Goal: Task Accomplishment & Management: Complete application form

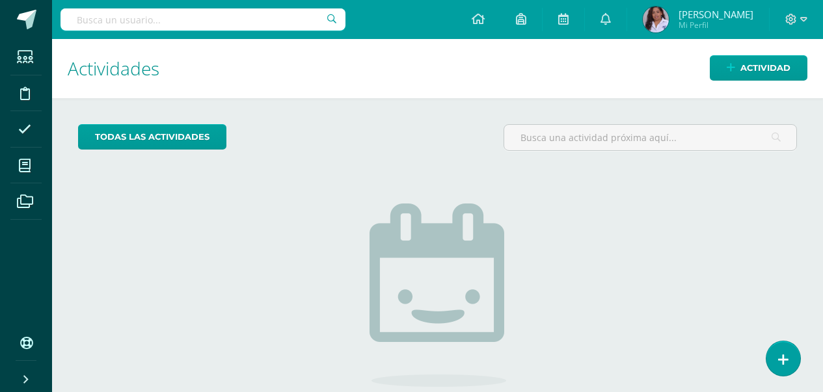
scroll to position [108, 0]
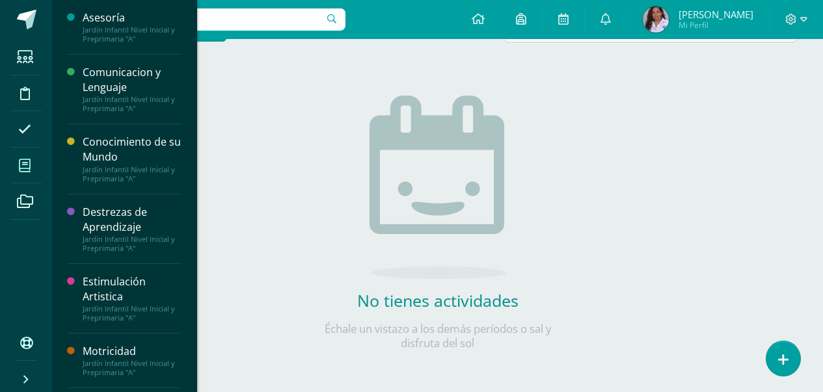
click at [24, 156] on span at bounding box center [24, 165] width 29 height 29
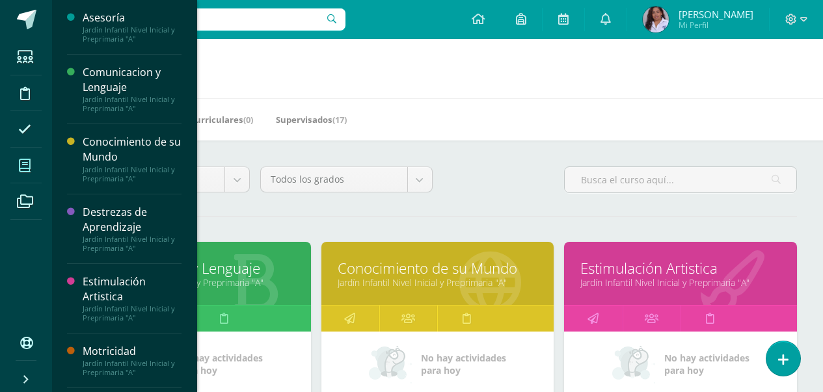
scroll to position [343, 0]
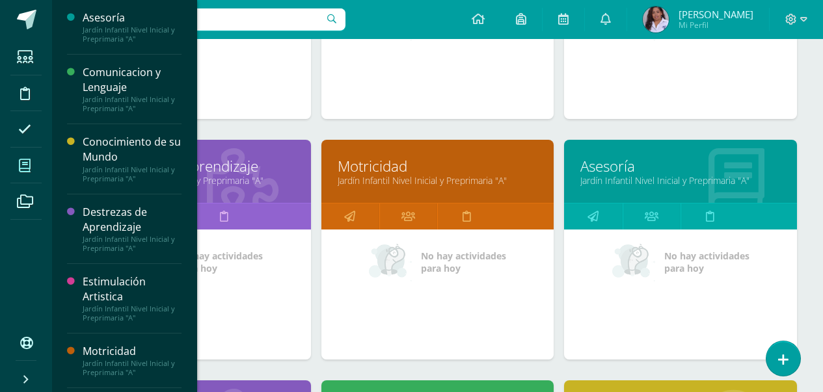
click at [821, 251] on div "Todos los niveles Todos los niveles Sexto Perito Contador con Orientación en Co…" at bounding box center [437, 373] width 771 height 1151
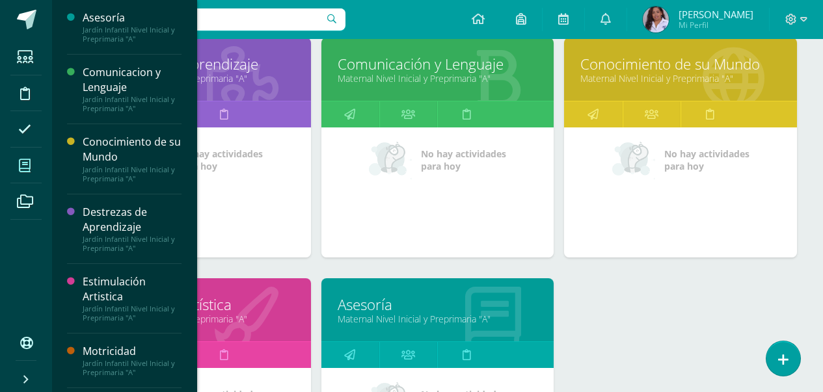
click at [258, 73] on link "Destrezas de Aprendizaje" at bounding box center [194, 64] width 200 height 20
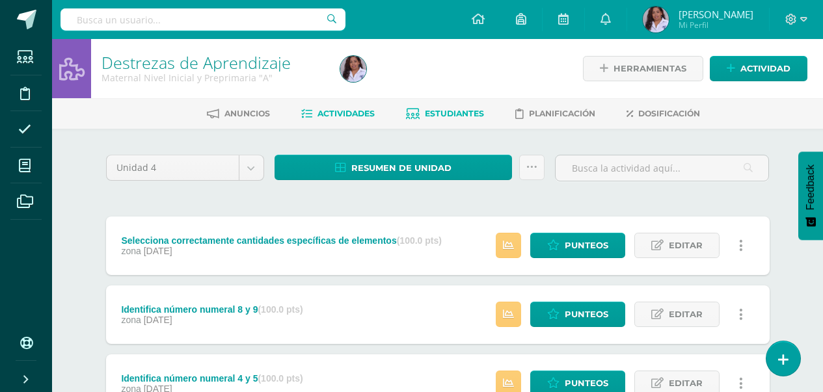
click at [434, 115] on span "Estudiantes" at bounding box center [454, 114] width 59 height 10
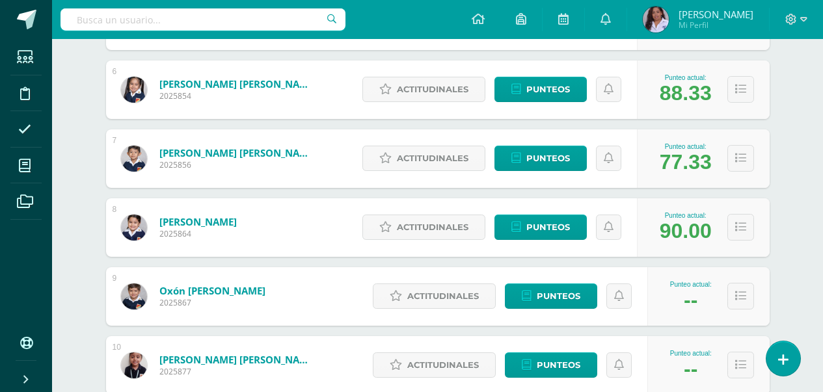
scroll to position [651, 0]
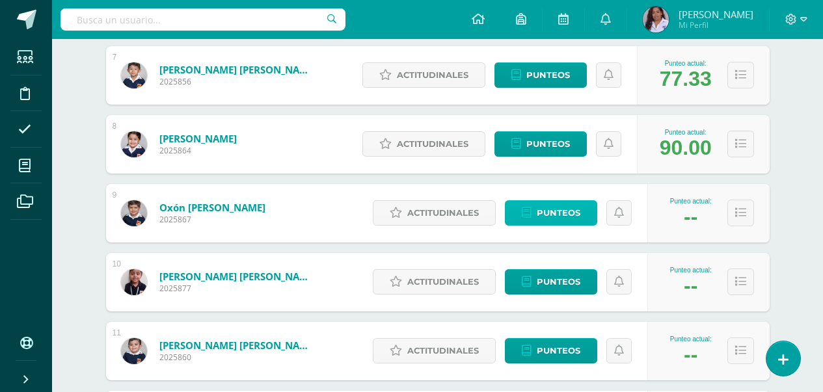
click at [558, 215] on span "Punteos" at bounding box center [559, 213] width 44 height 24
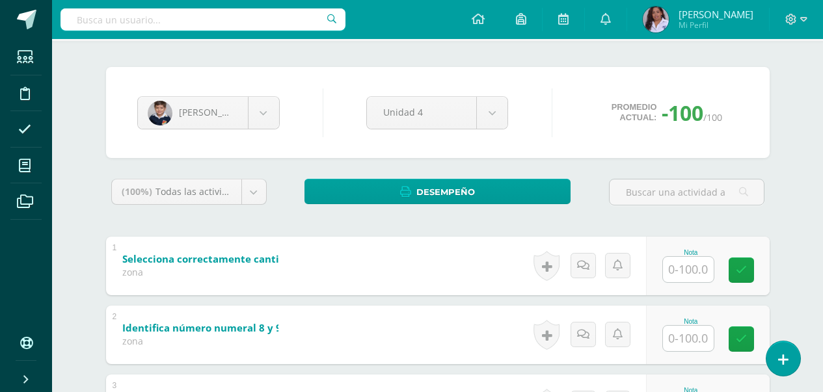
scroll to position [130, 0]
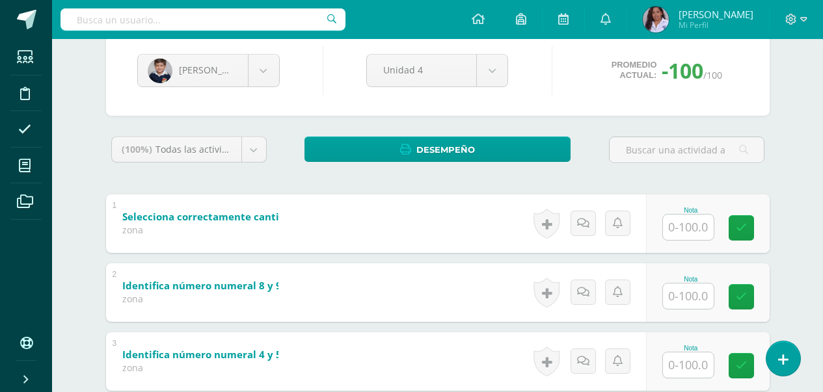
click at [687, 226] on input "text" at bounding box center [688, 227] width 51 height 25
type input "90"
click at [688, 296] on input "text" at bounding box center [688, 296] width 51 height 25
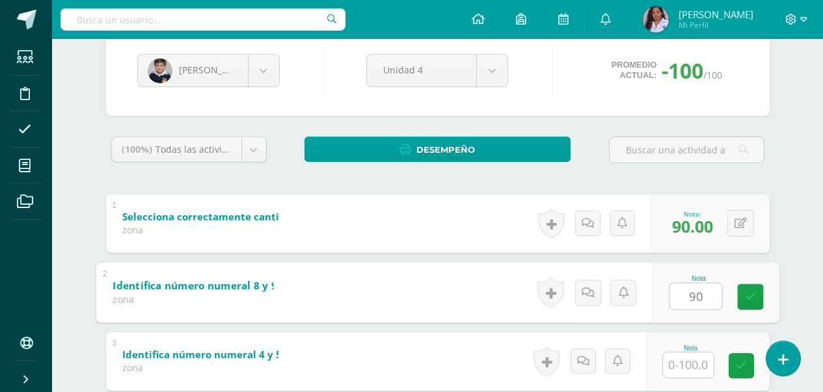
type input "90"
click at [699, 368] on input "text" at bounding box center [688, 365] width 51 height 25
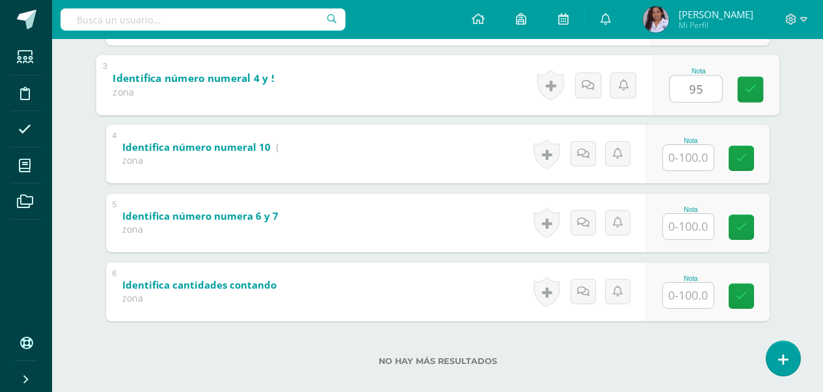
scroll to position [422, 0]
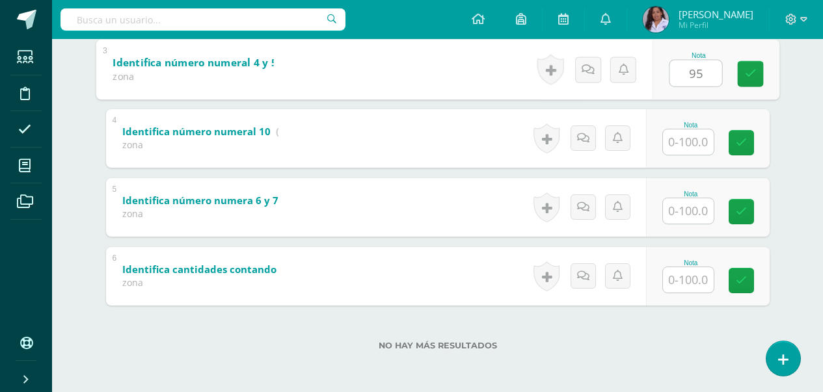
type input "95"
click at [692, 144] on input "text" at bounding box center [688, 141] width 51 height 25
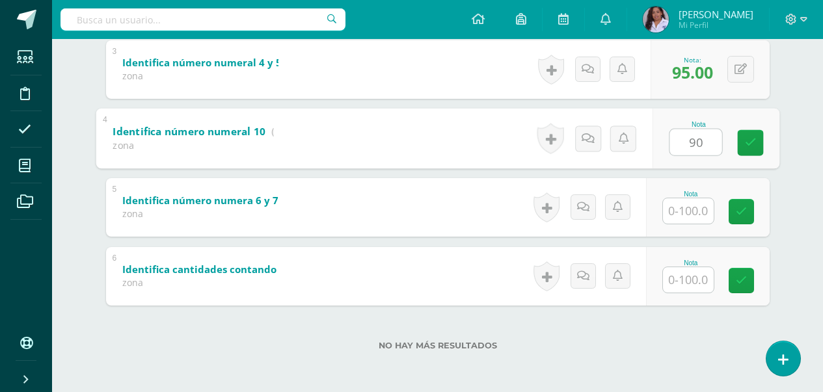
type input "90"
click at [683, 213] on input "text" at bounding box center [688, 210] width 51 height 25
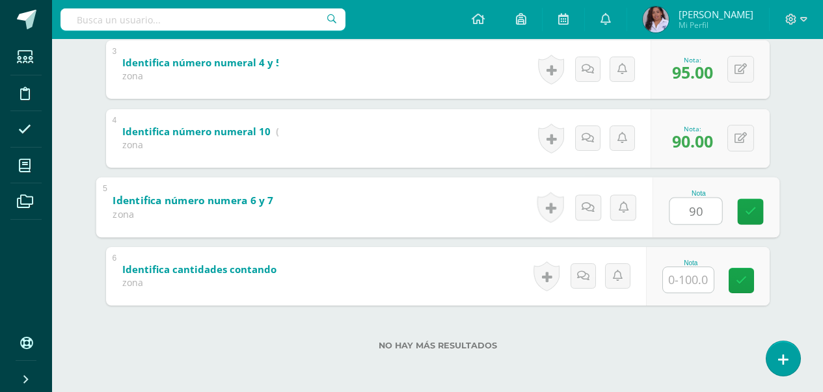
type input "90"
click at [700, 276] on input "text" at bounding box center [688, 279] width 51 height 25
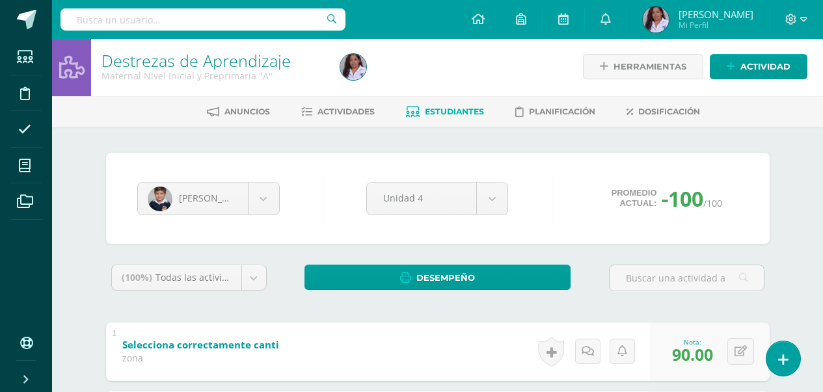
scroll to position [0, 0]
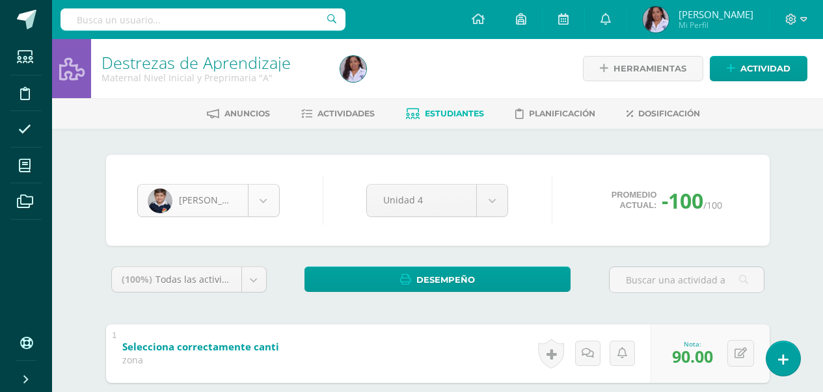
type input "90"
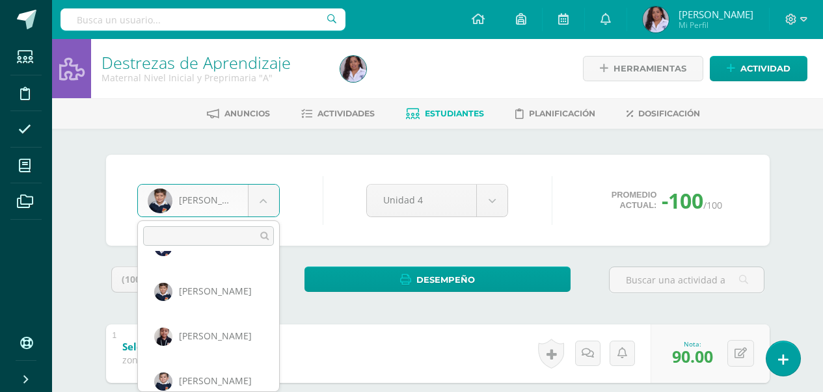
scroll to position [358, 0]
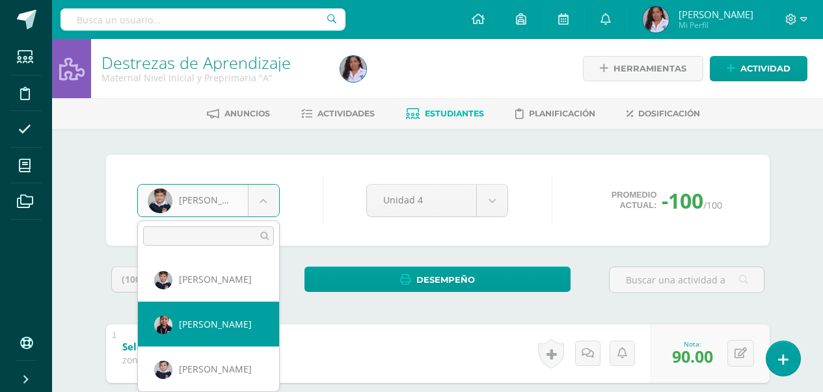
select select "3133"
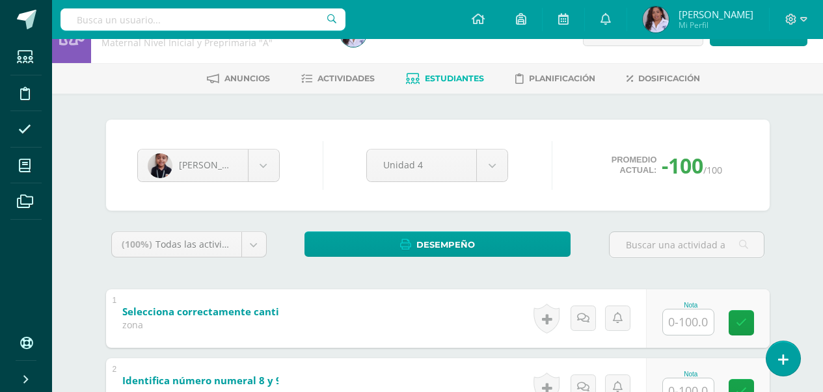
scroll to position [130, 0]
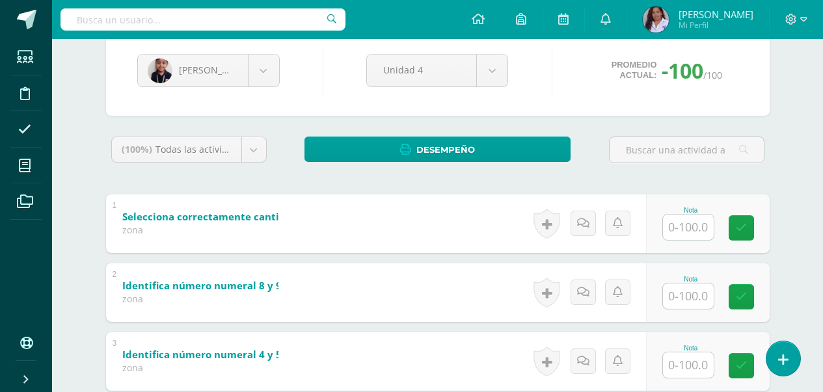
click at [687, 233] on input "text" at bounding box center [688, 227] width 51 height 25
type input "85"
click at [698, 294] on input "text" at bounding box center [688, 296] width 51 height 25
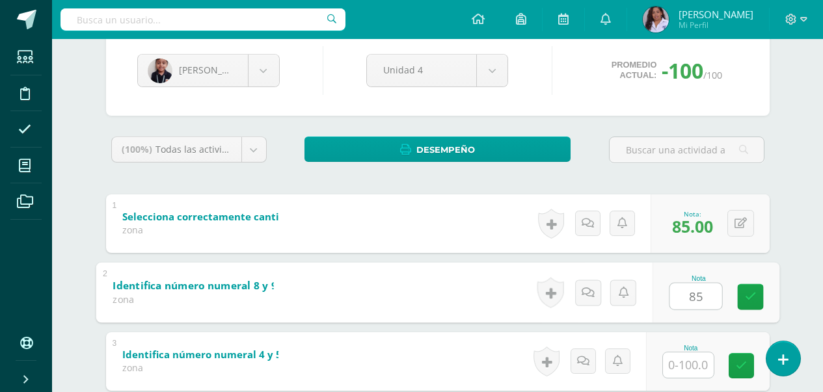
type input "85"
click at [699, 361] on input "text" at bounding box center [688, 365] width 51 height 25
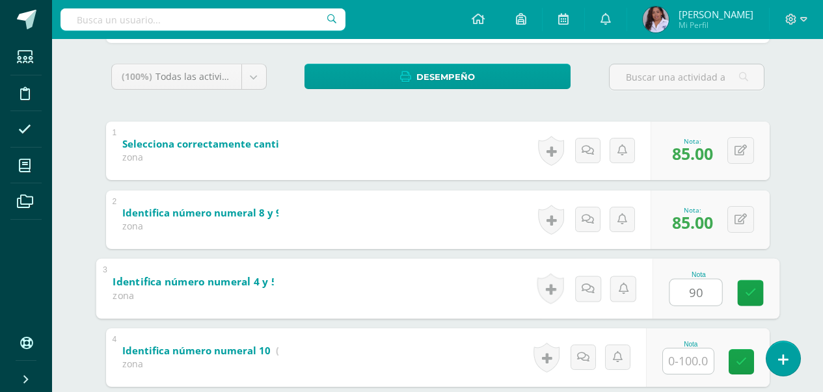
scroll to position [325, 0]
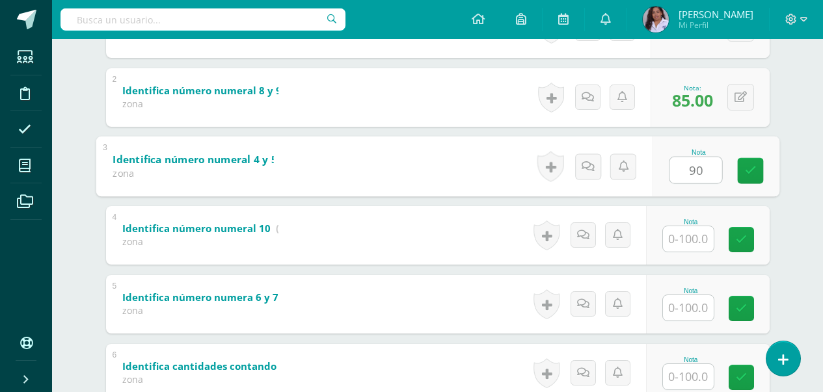
type input "90"
click at [689, 240] on input "text" at bounding box center [688, 238] width 51 height 25
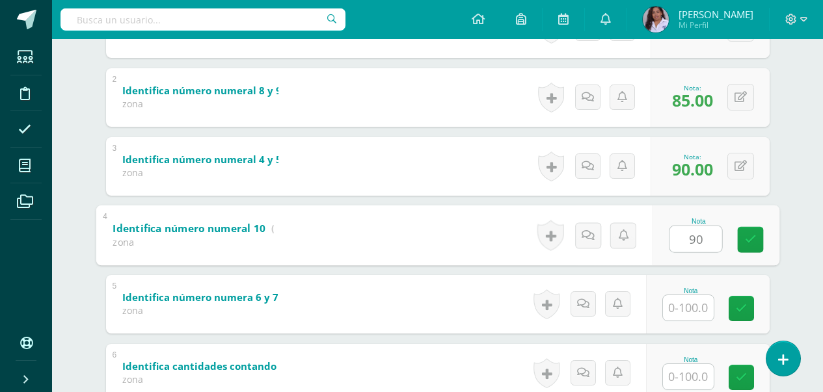
type input "90"
click at [688, 316] on input "text" at bounding box center [688, 307] width 51 height 25
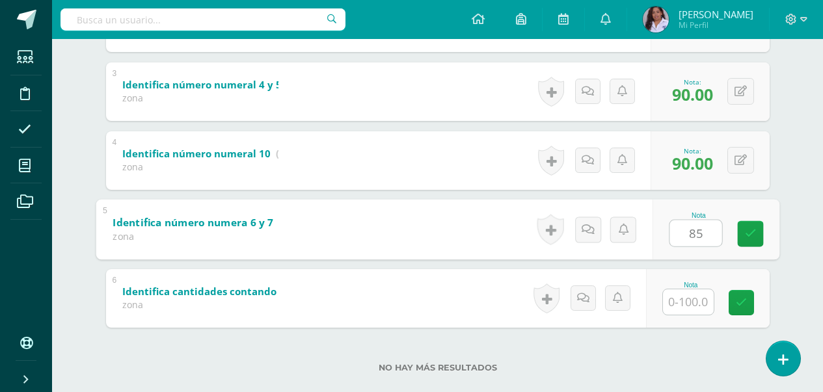
scroll to position [422, 0]
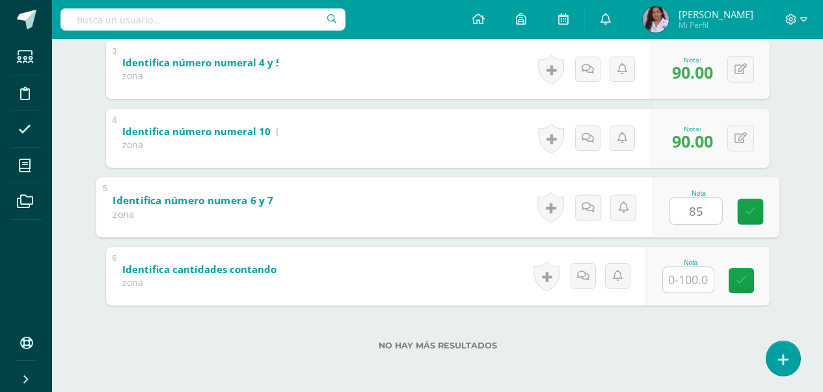
type input "85"
click at [688, 278] on input "text" at bounding box center [688, 279] width 51 height 25
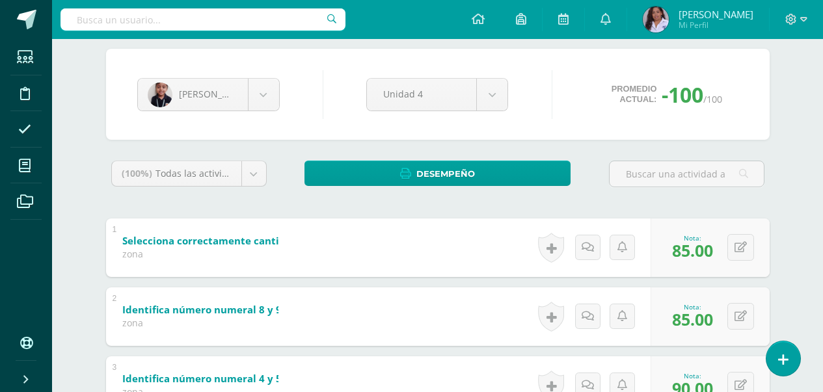
scroll to position [0, 0]
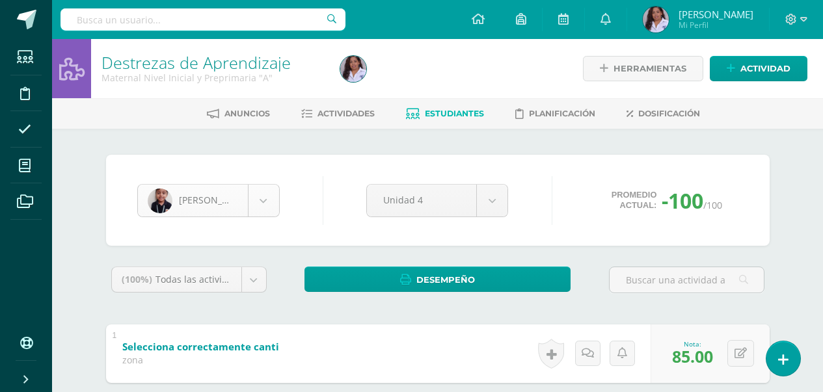
type input "85"
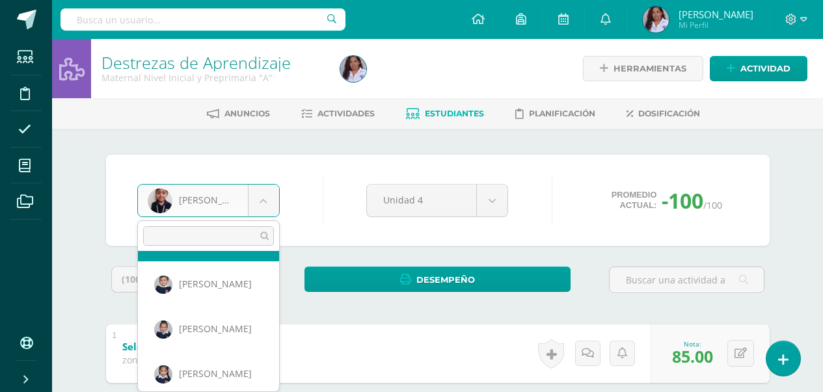
scroll to position [448, 0]
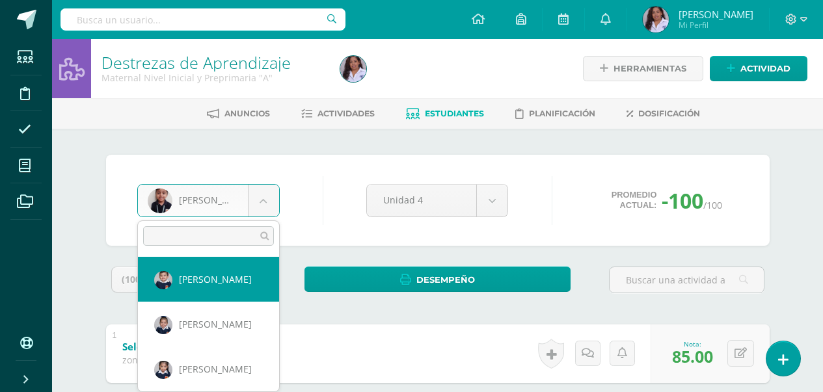
select select "3103"
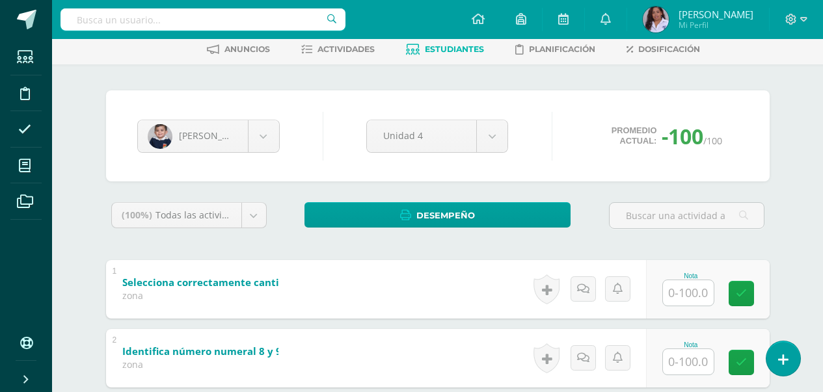
scroll to position [65, 0]
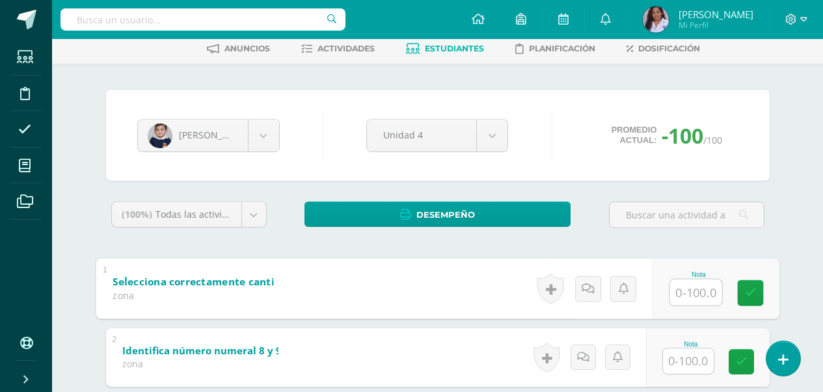
click at [693, 301] on input "text" at bounding box center [695, 292] width 52 height 26
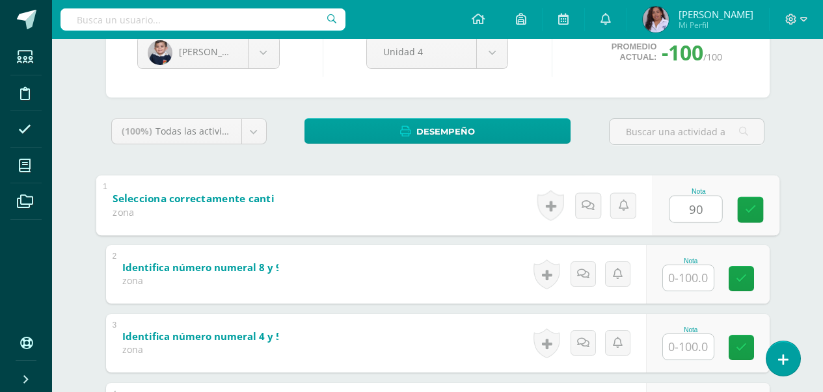
scroll to position [195, 0]
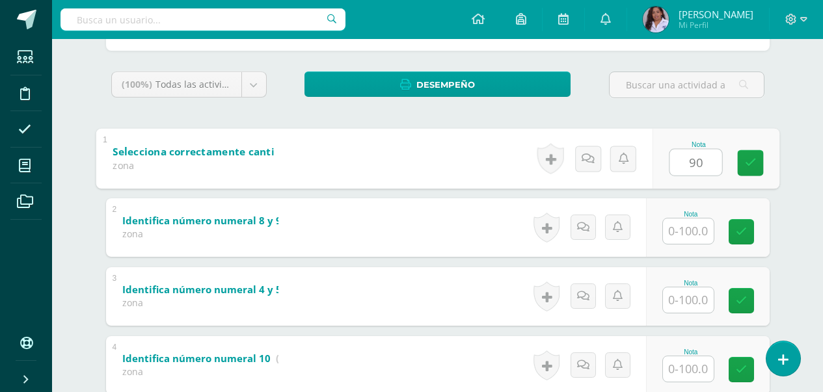
type input "90"
click at [692, 234] on input "text" at bounding box center [688, 231] width 51 height 25
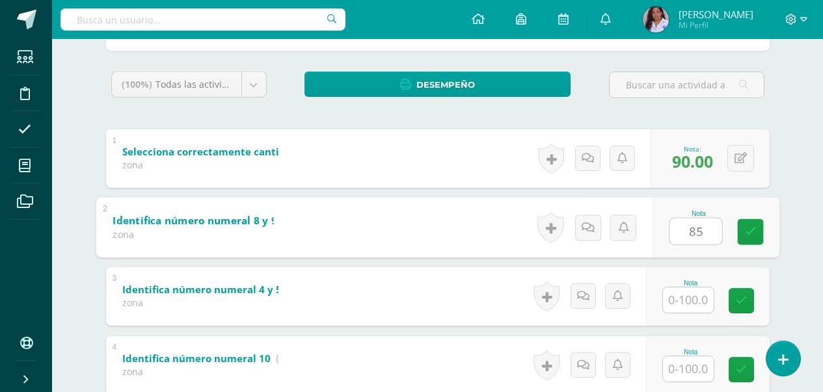
type input "85"
click at [693, 307] on input "text" at bounding box center [688, 300] width 51 height 25
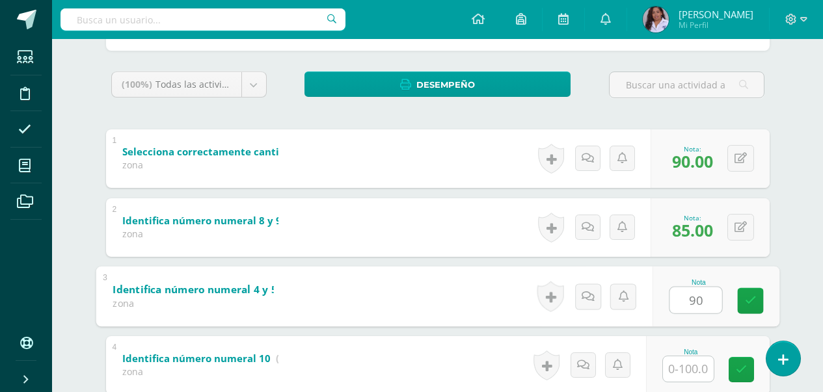
type input "90"
click at [692, 368] on input "text" at bounding box center [688, 369] width 51 height 25
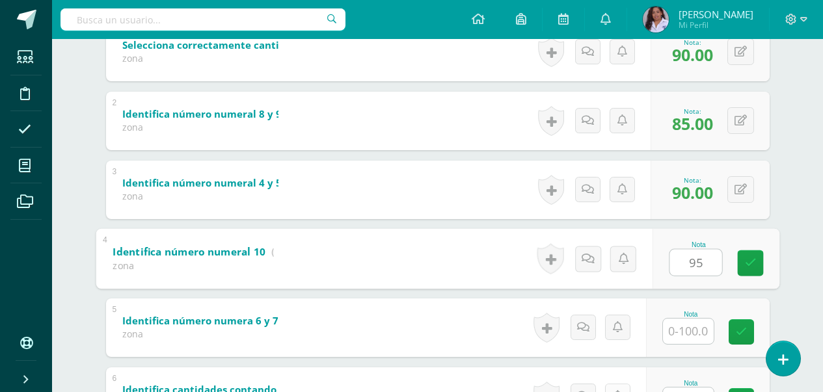
scroll to position [422, 0]
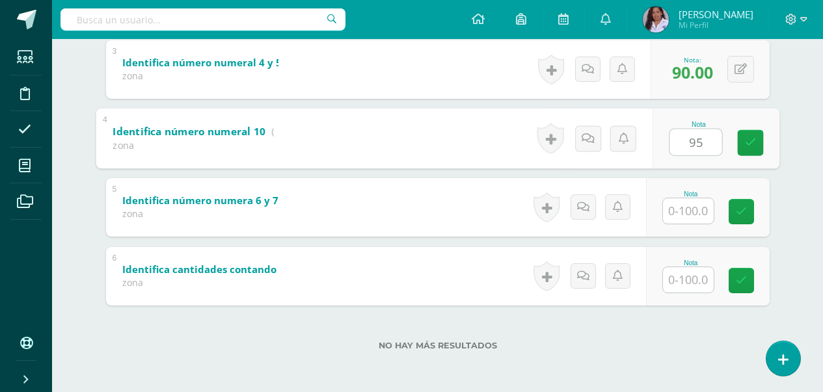
type input "95"
click at [681, 214] on input "text" at bounding box center [688, 210] width 51 height 25
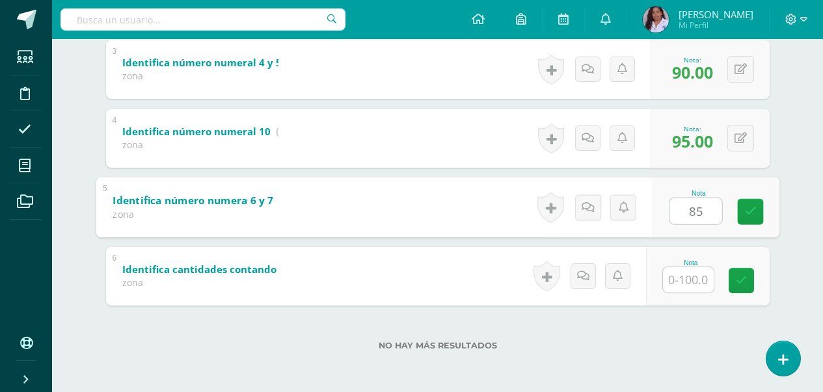
type input "85"
click at [696, 290] on input "text" at bounding box center [688, 279] width 51 height 25
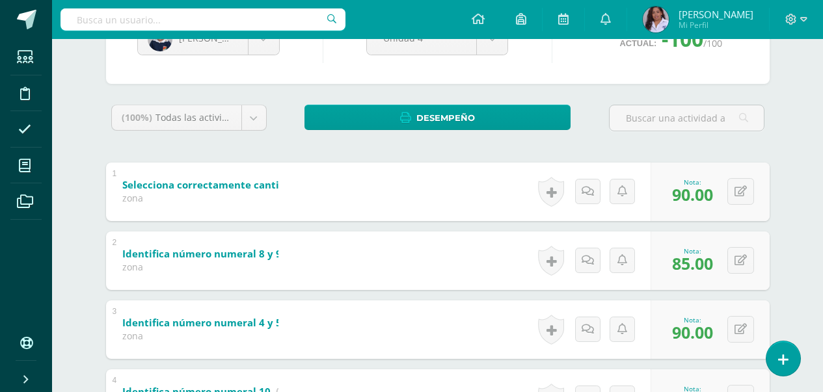
scroll to position [0, 0]
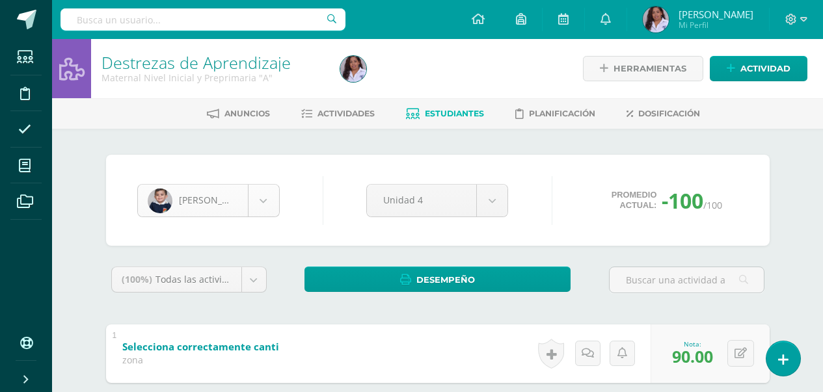
type input "90"
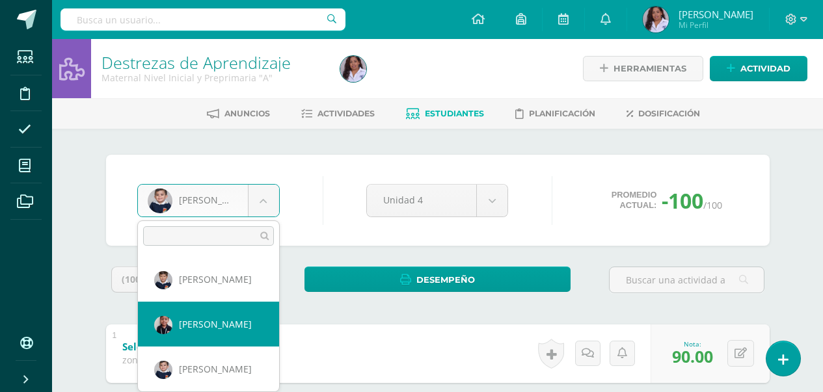
scroll to position [453, 0]
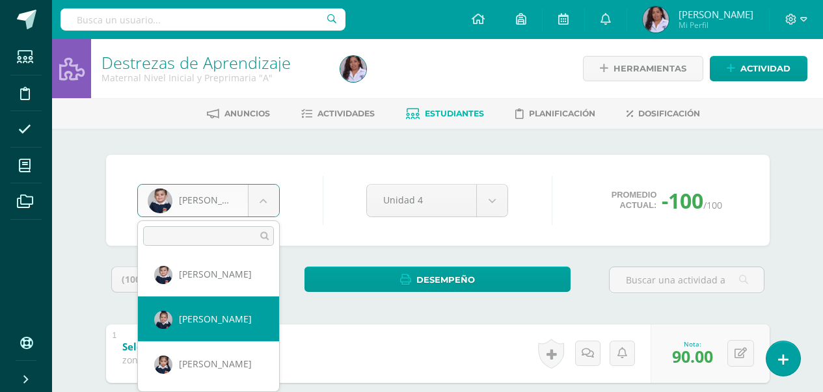
select select "2987"
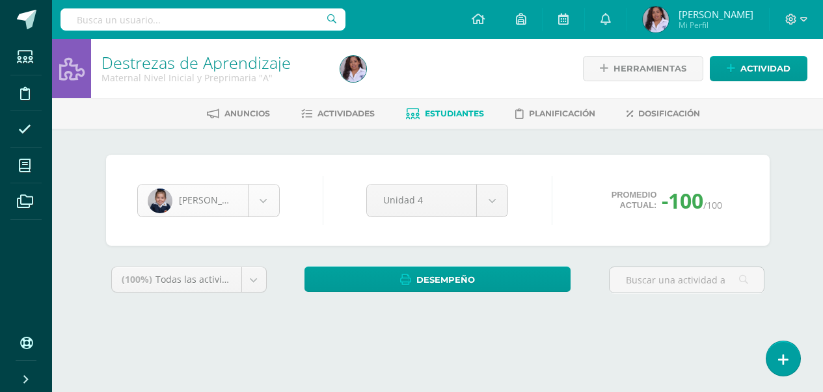
click at [268, 201] on body "Estudiantes Disciplina Asistencia Mis cursos Archivos Soporte Ayuda Reportar un…" at bounding box center [411, 175] width 823 height 351
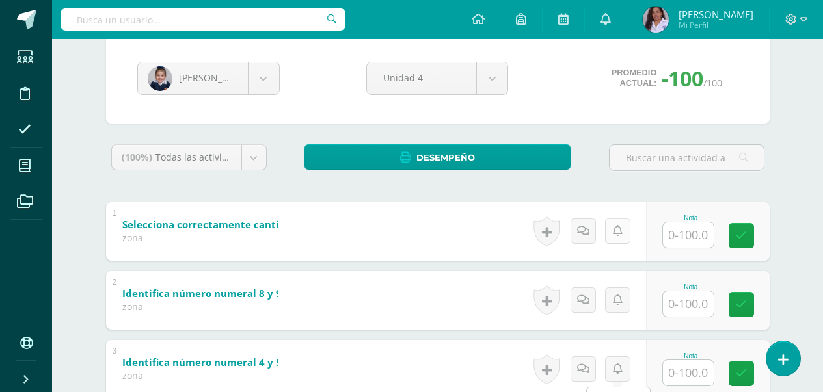
scroll to position [130, 0]
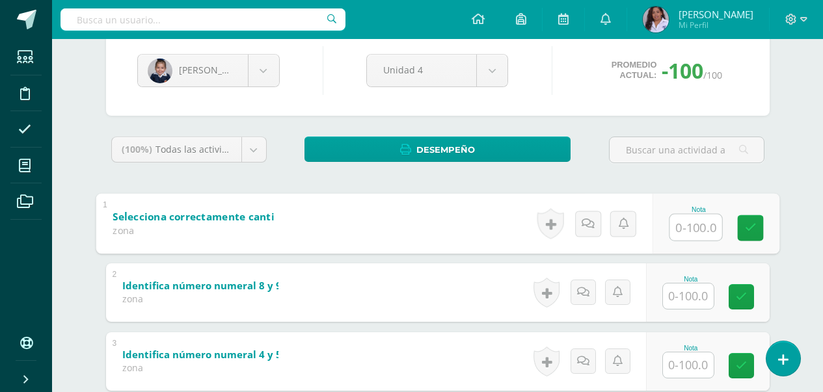
click at [687, 227] on input "text" at bounding box center [695, 227] width 52 height 26
type input "90"
click at [699, 305] on input "text" at bounding box center [688, 296] width 51 height 25
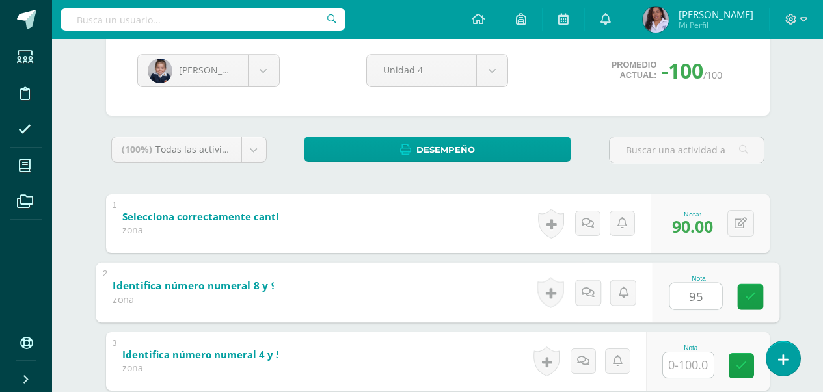
type input "95"
click at [693, 367] on input "text" at bounding box center [688, 365] width 51 height 25
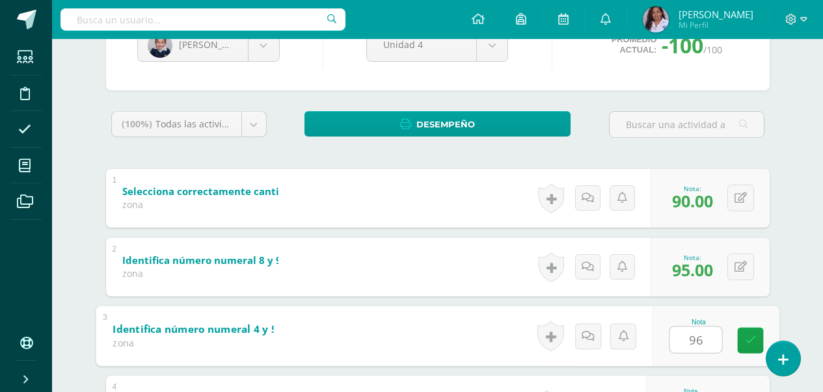
scroll to position [260, 0]
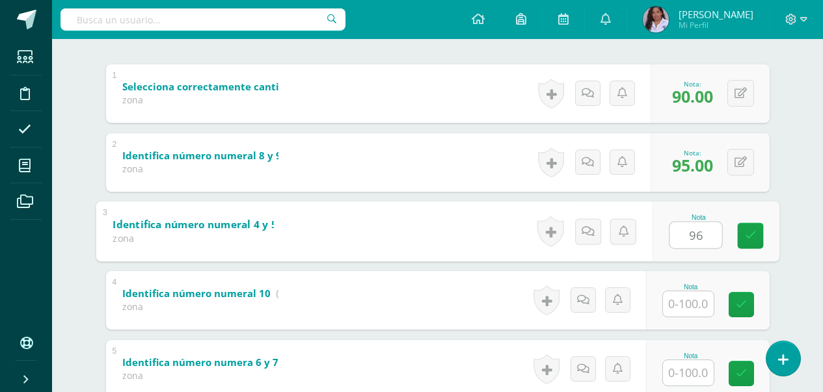
type input "96"
click at [697, 306] on input "text" at bounding box center [688, 303] width 51 height 25
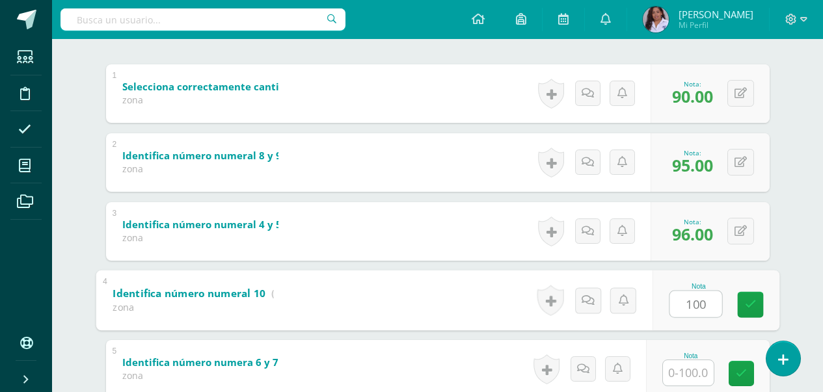
type input "100"
click at [692, 382] on input "text" at bounding box center [688, 372] width 51 height 25
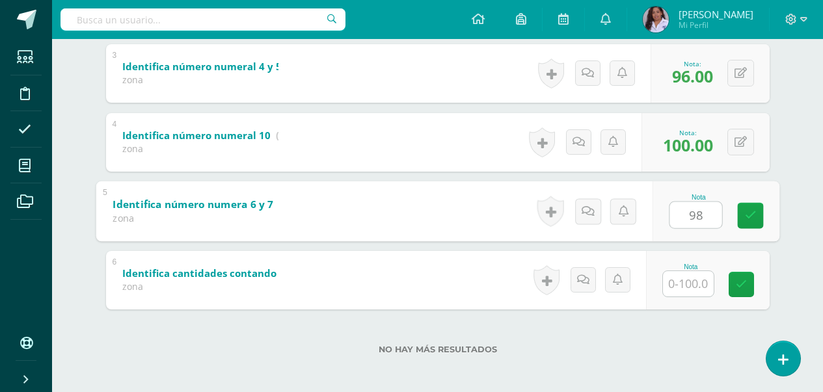
scroll to position [422, 0]
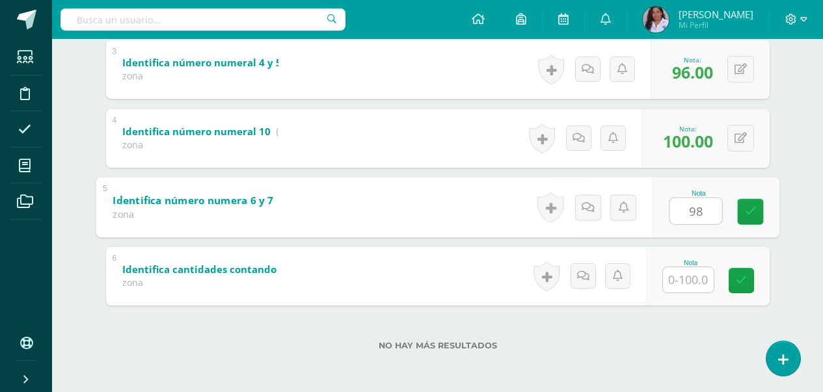
type input "98"
click at [688, 280] on input "text" at bounding box center [688, 279] width 51 height 25
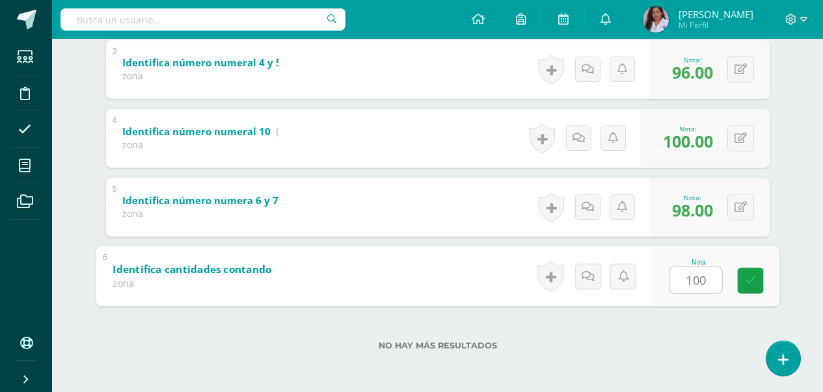
scroll to position [32, 0]
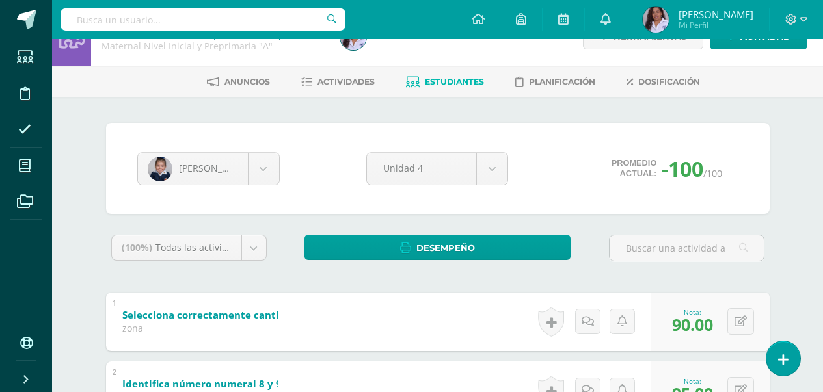
type input "100"
click at [260, 171] on body "Estudiantes Disciplina Asistencia Mis cursos Archivos Soporte Ayuda Reportar un…" at bounding box center [411, 375] width 823 height 815
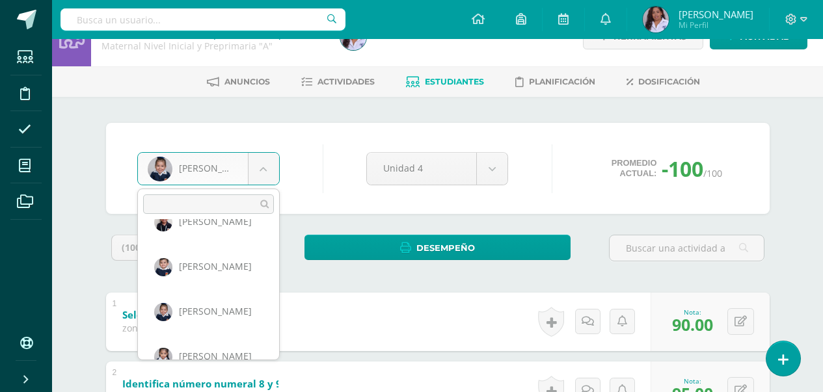
scroll to position [453, 0]
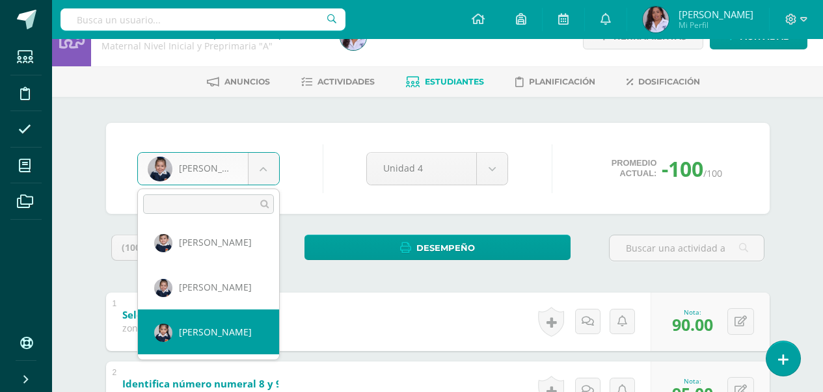
select select "3027"
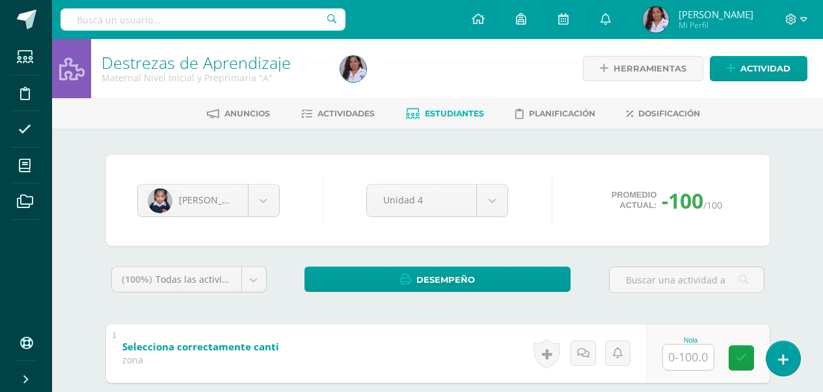
click at [684, 360] on input "text" at bounding box center [688, 357] width 51 height 25
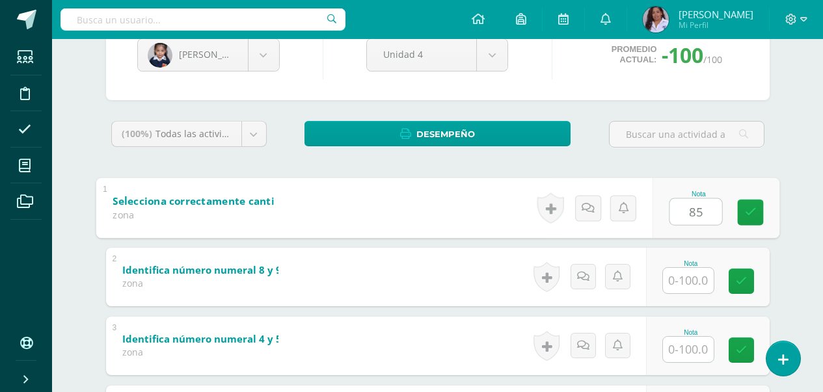
scroll to position [195, 0]
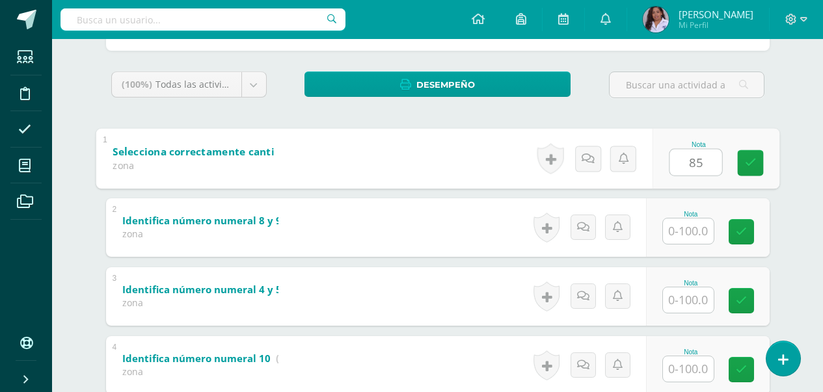
type input "85"
click at [693, 229] on input "text" at bounding box center [688, 231] width 51 height 25
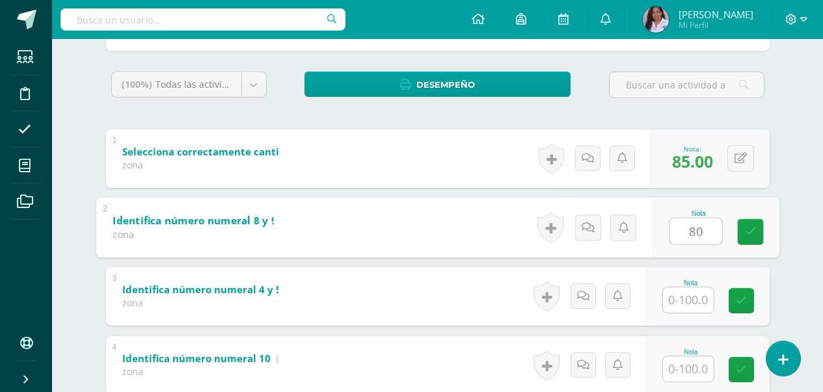
type input "80"
click at [693, 301] on input "text" at bounding box center [688, 300] width 51 height 25
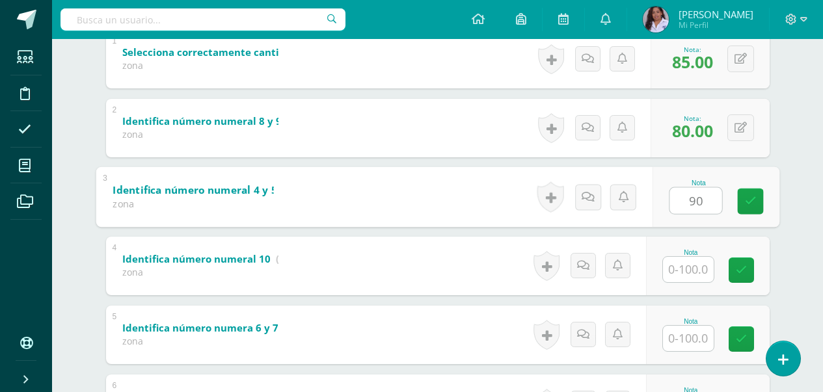
scroll to position [325, 0]
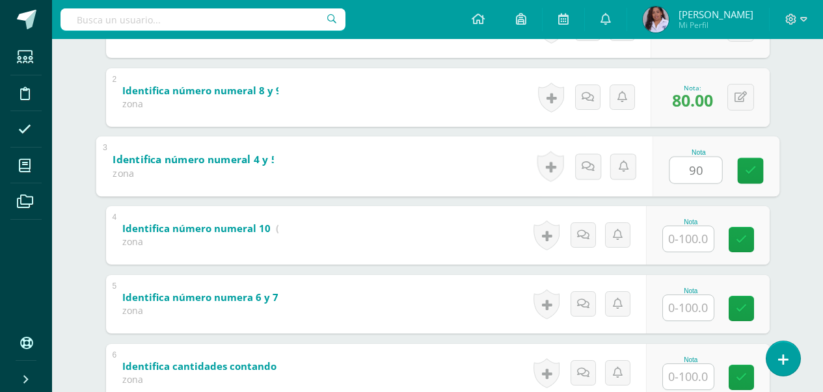
type input "90"
click at [686, 236] on input "text" at bounding box center [688, 238] width 51 height 25
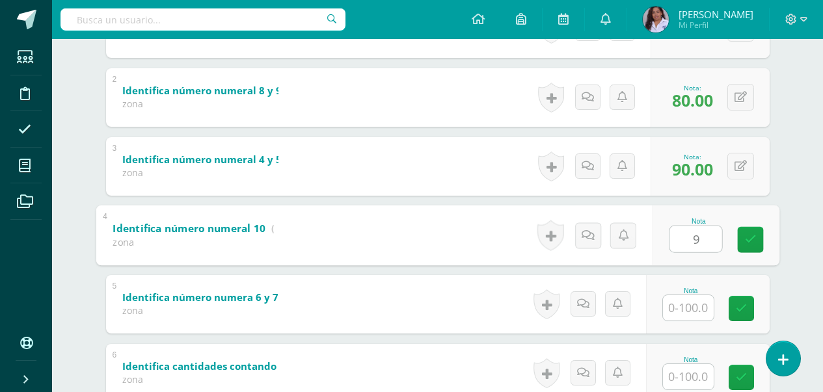
type input "95"
click at [685, 304] on input "text" at bounding box center [688, 307] width 51 height 25
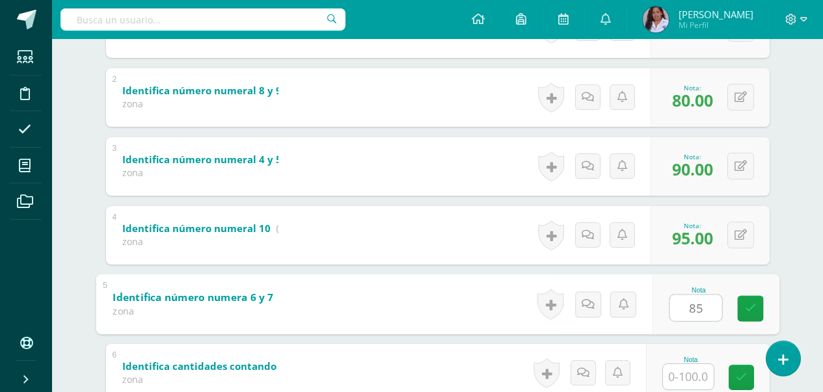
type input "85"
click at [683, 385] on input "text" at bounding box center [688, 376] width 51 height 25
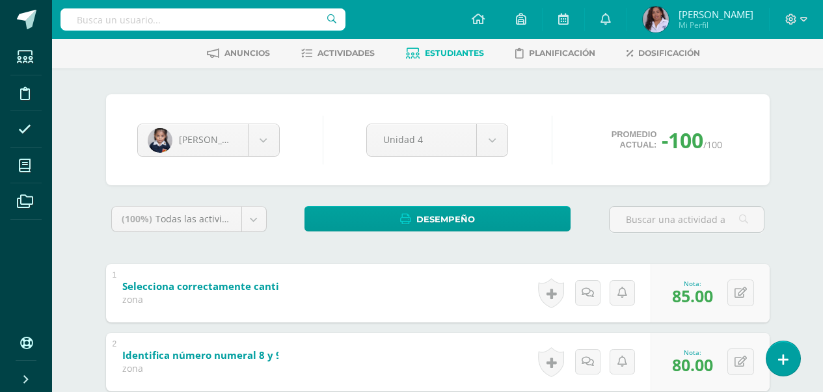
scroll to position [0, 0]
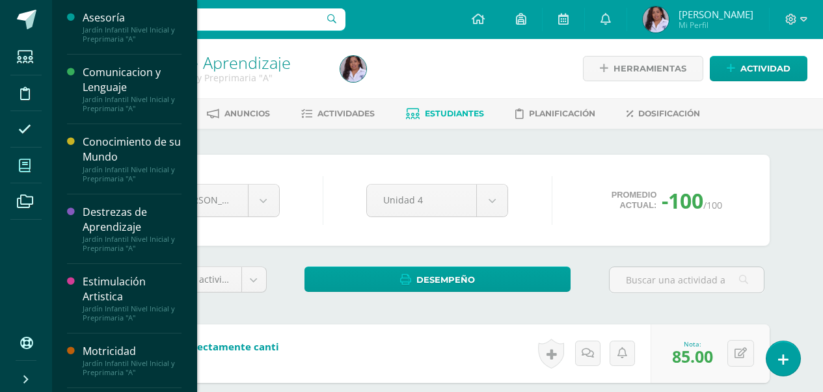
type input "95"
click at [25, 167] on icon at bounding box center [25, 165] width 12 height 13
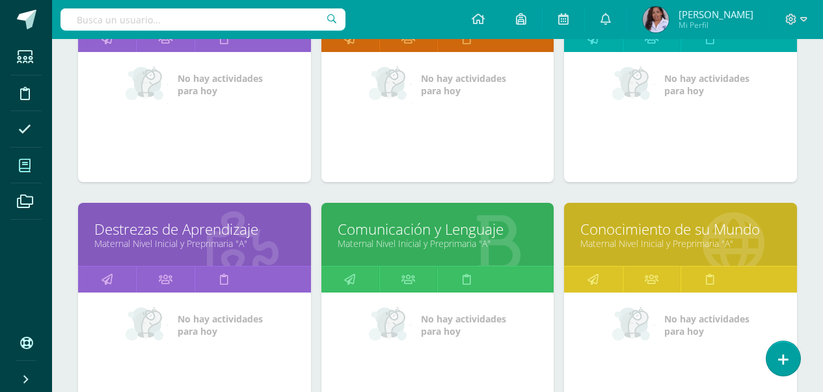
scroll to position [654, 0]
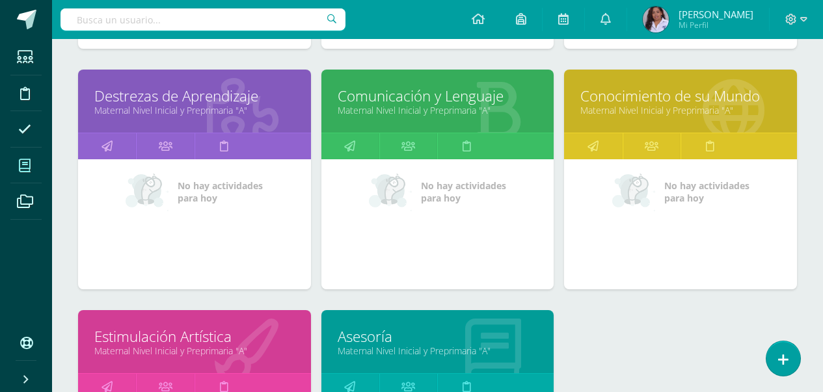
click at [257, 345] on link "Maternal Nivel Inicial y Preprimaria "A"" at bounding box center [194, 351] width 200 height 12
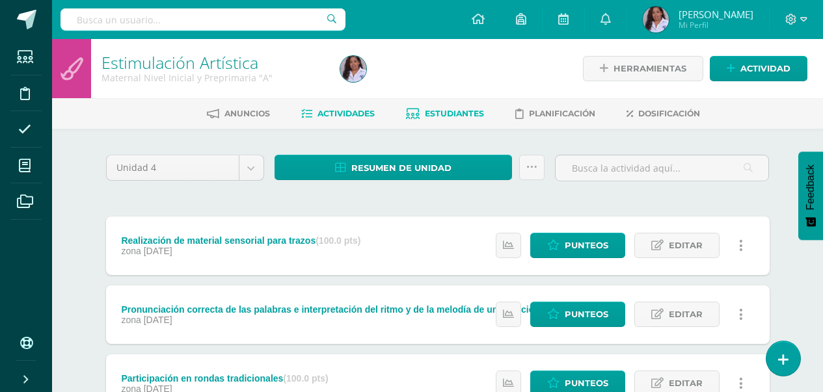
click at [467, 111] on span "Estudiantes" at bounding box center [454, 114] width 59 height 10
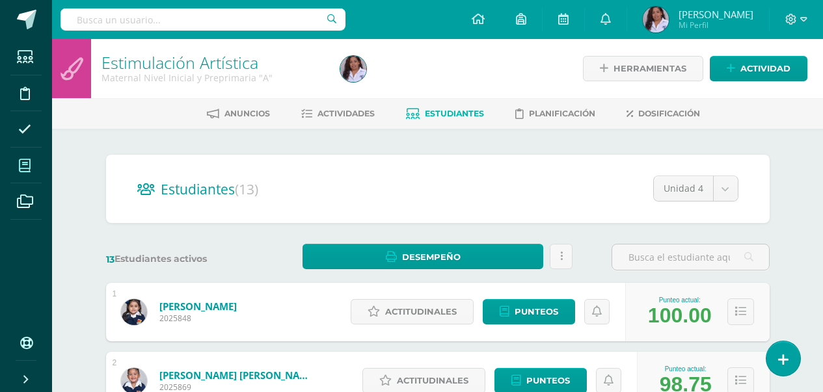
click at [20, 170] on icon at bounding box center [25, 165] width 12 height 13
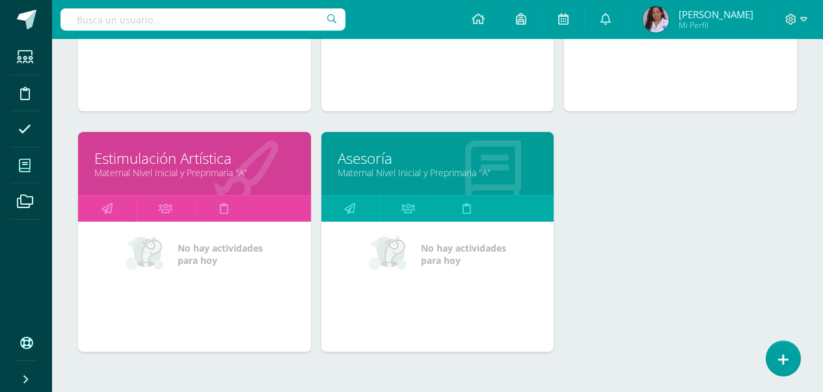
scroll to position [899, 0]
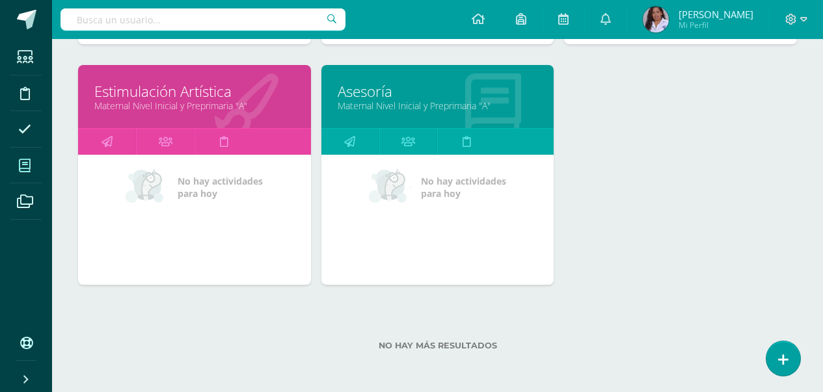
click at [187, 101] on link "Maternal Nivel Inicial y Preprimaria "A"" at bounding box center [194, 106] width 200 height 12
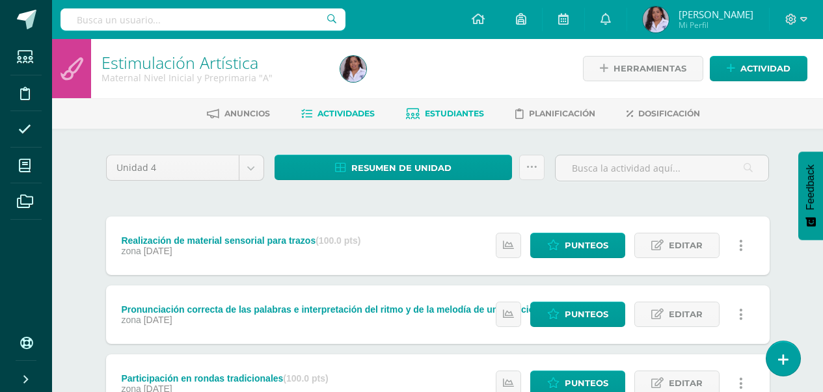
click at [455, 120] on link "Estudiantes" at bounding box center [445, 113] width 78 height 21
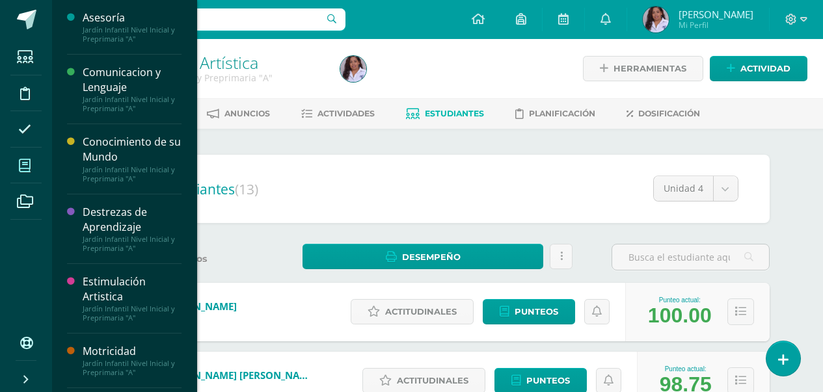
click at [29, 170] on icon at bounding box center [25, 165] width 12 height 13
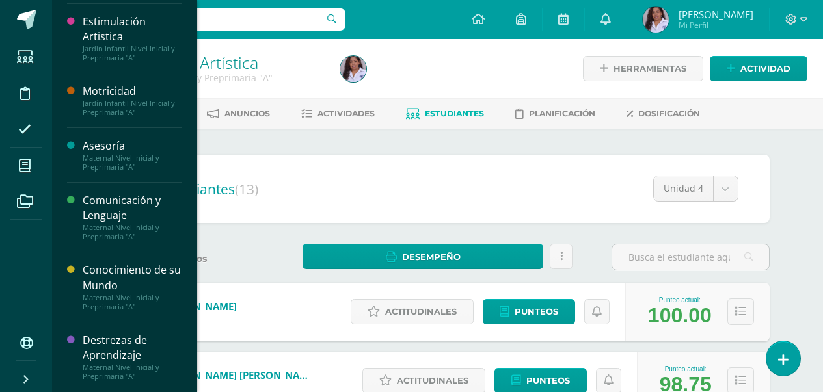
scroll to position [455, 0]
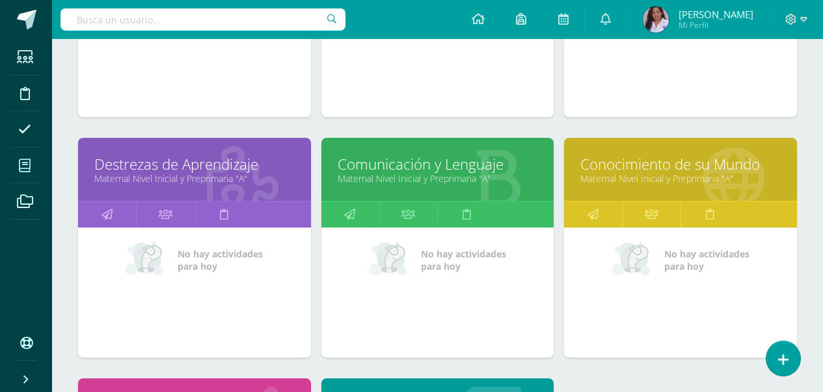
scroll to position [639, 0]
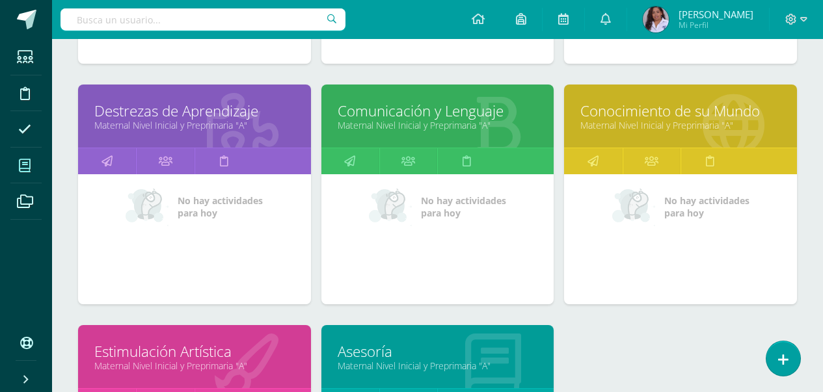
click at [621, 133] on div "Conocimiento de su Mundo Maternal Nivel Inicial y Preprimaria "A"" at bounding box center [680, 116] width 233 height 63
click at [619, 133] on div "Conocimiento de su Mundo Maternal Nivel Inicial y Preprimaria "A"" at bounding box center [680, 116] width 233 height 63
click at [619, 134] on div "Conocimiento de su Mundo Maternal Nivel Inicial y Preprimaria "A"" at bounding box center [680, 116] width 233 height 63
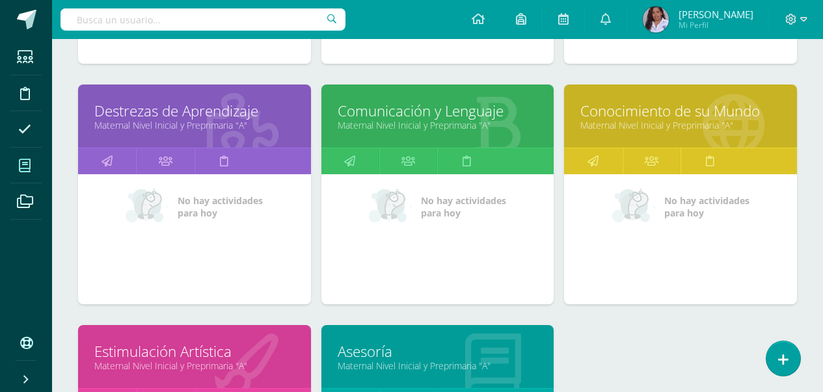
click at [759, 168] on div at bounding box center [680, 161] width 233 height 27
click at [754, 255] on div "No hay actividades para hoy" at bounding box center [680, 239] width 233 height 130
click at [614, 114] on link "Conocimiento de su Mundo" at bounding box center [680, 111] width 200 height 20
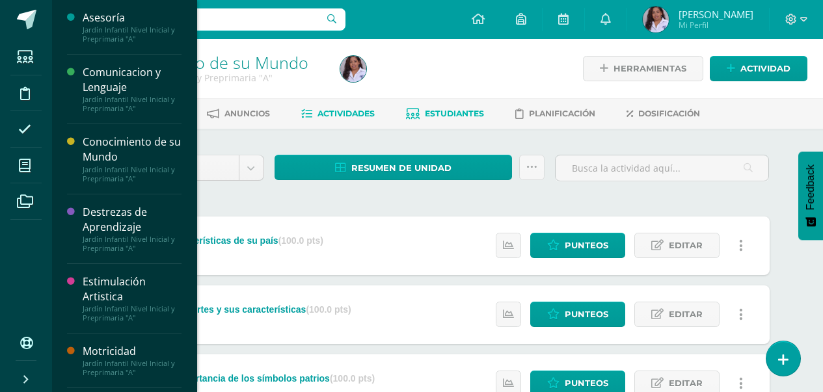
click at [459, 116] on span "Estudiantes" at bounding box center [454, 114] width 59 height 10
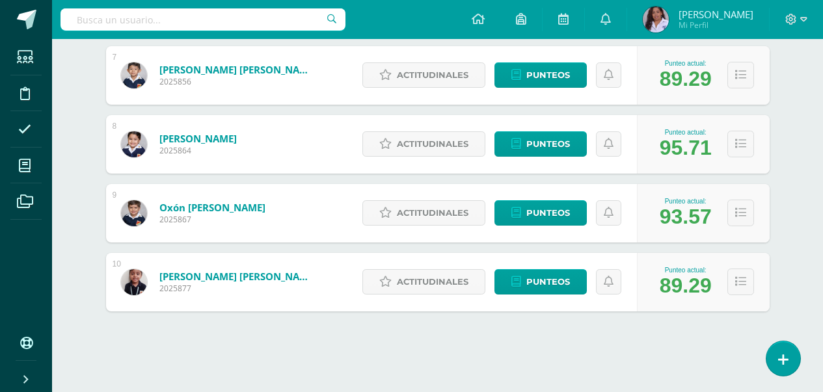
scroll to position [652, 0]
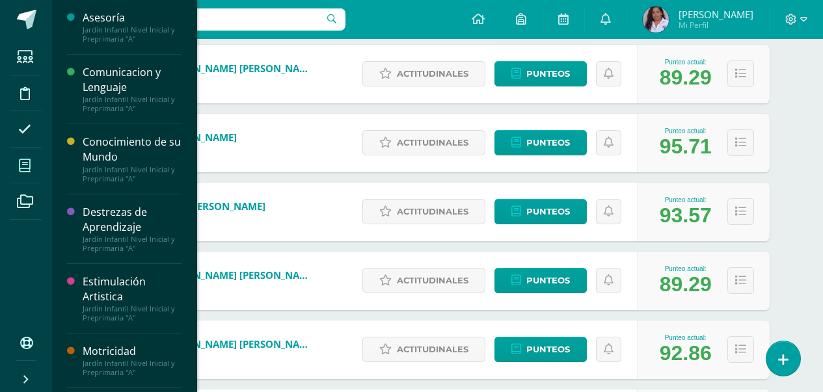
click at [27, 170] on icon at bounding box center [25, 165] width 12 height 13
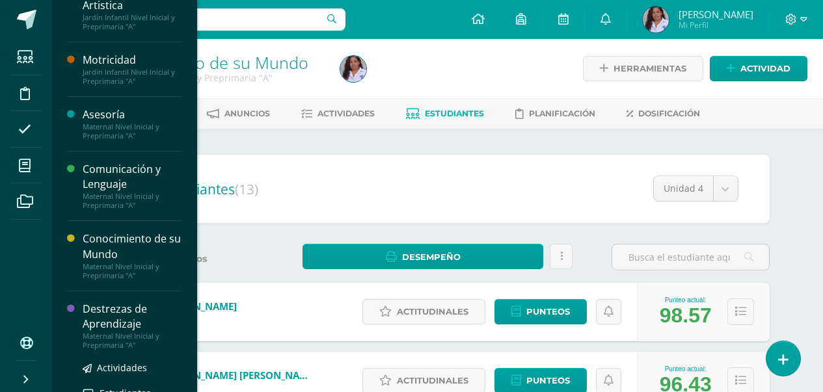
scroll to position [461, 0]
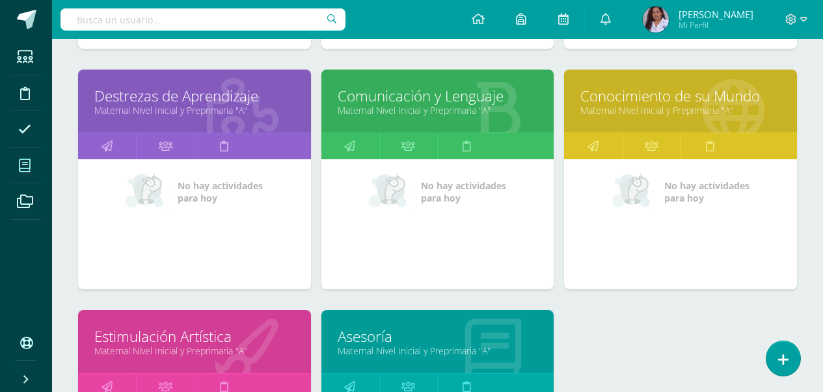
scroll to position [394, 0]
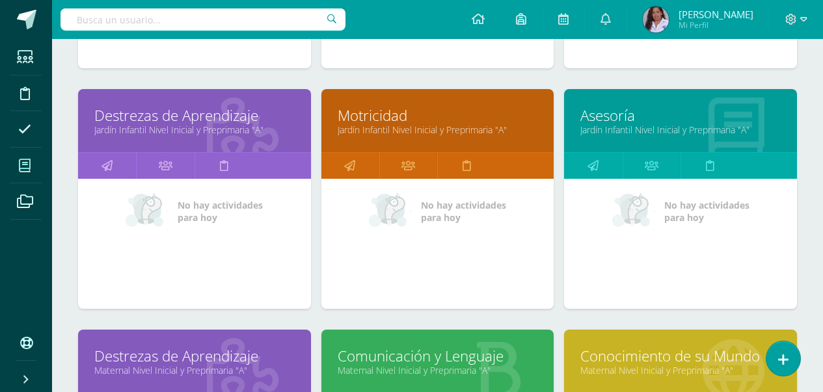
click at [187, 118] on link "Destrezas de Aprendizaje" at bounding box center [194, 115] width 200 height 20
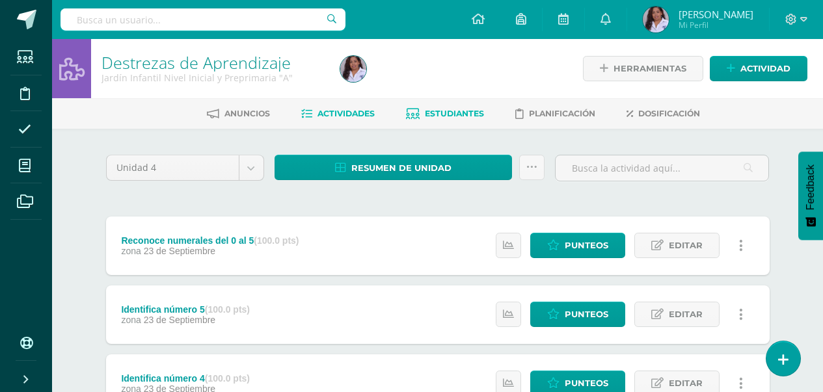
click at [455, 108] on link "Estudiantes" at bounding box center [445, 113] width 78 height 21
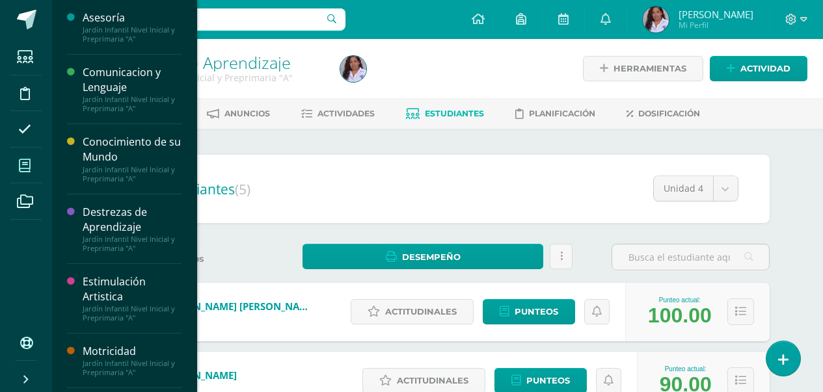
click at [30, 162] on icon at bounding box center [25, 165] width 12 height 13
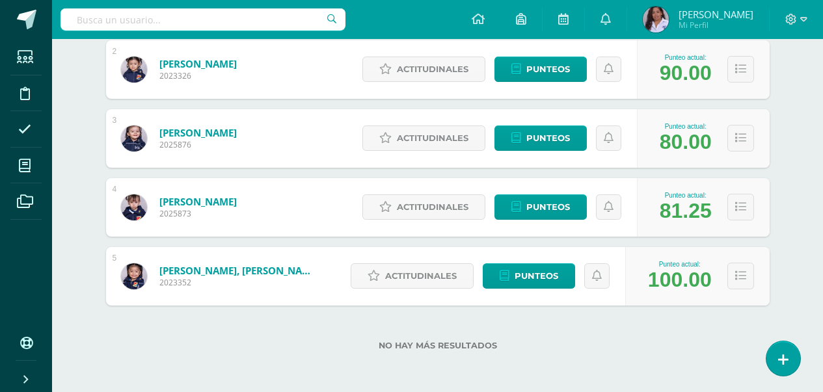
scroll to position [330, 0]
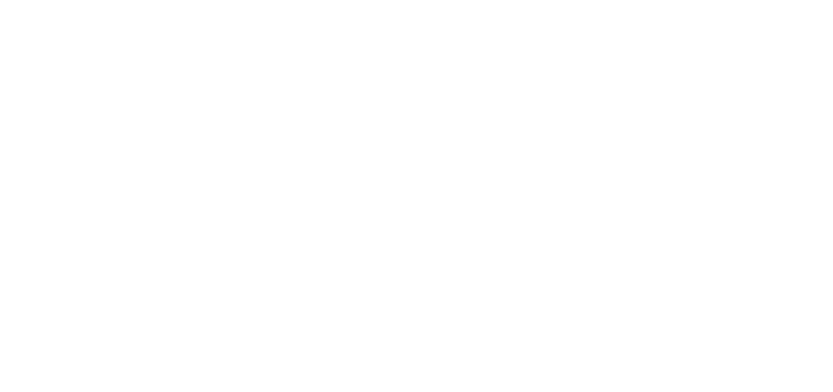
click at [0, 0] on html at bounding box center [0, 0] width 0 height 0
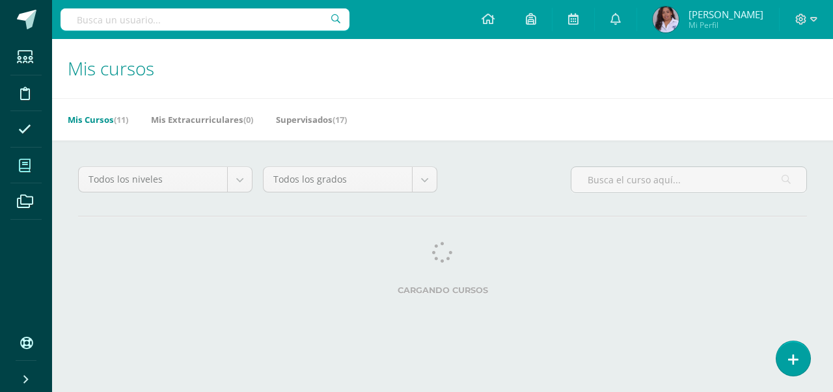
click at [21, 169] on icon at bounding box center [25, 165] width 12 height 13
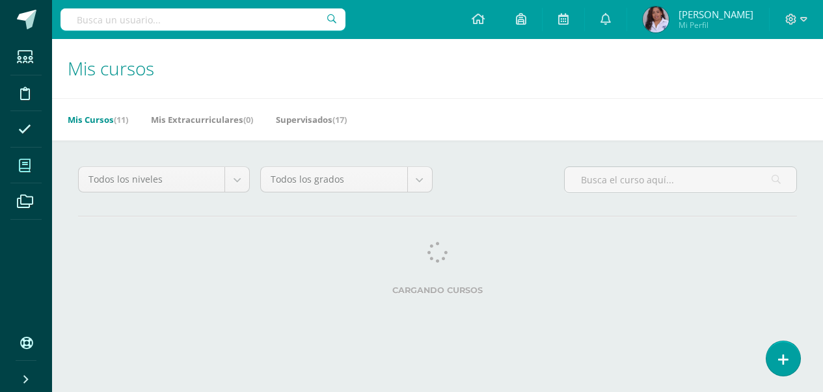
click at [21, 169] on icon at bounding box center [25, 165] width 12 height 13
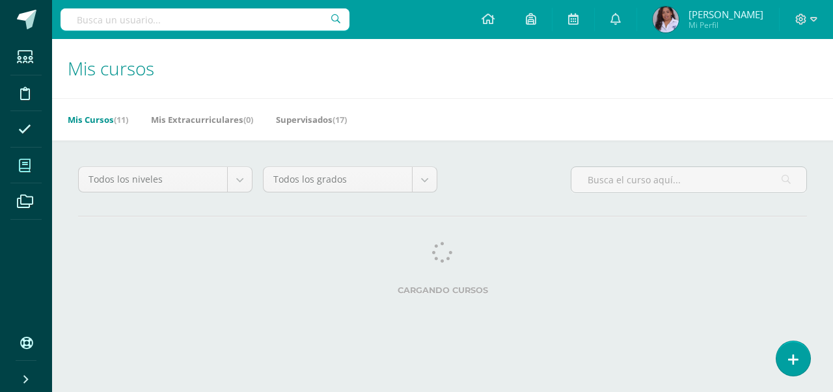
click at [21, 169] on icon at bounding box center [25, 165] width 12 height 13
